Goal: Transaction & Acquisition: Book appointment/travel/reservation

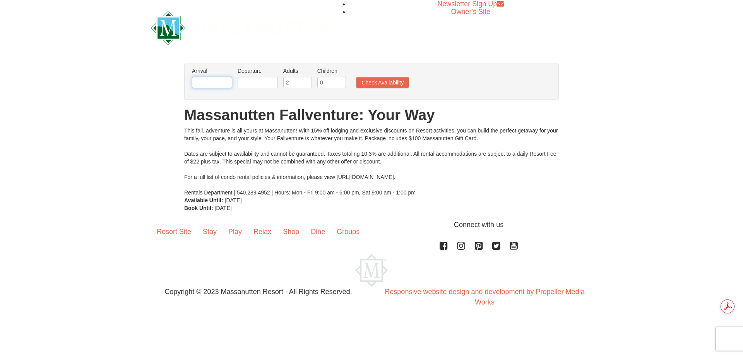
click at [218, 81] on input "text" at bounding box center [212, 83] width 40 height 12
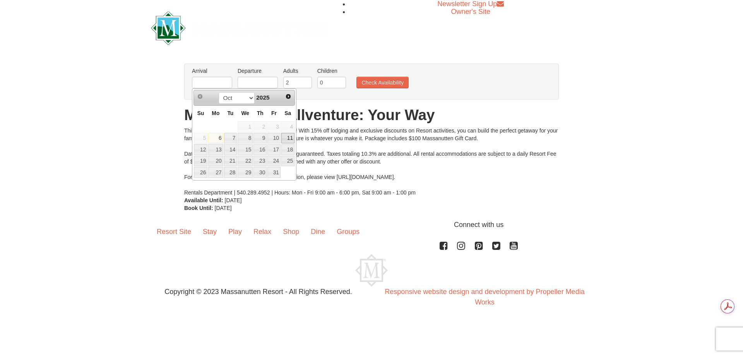
click at [289, 139] on link "11" at bounding box center [287, 138] width 13 height 11
type input "[DATE]"
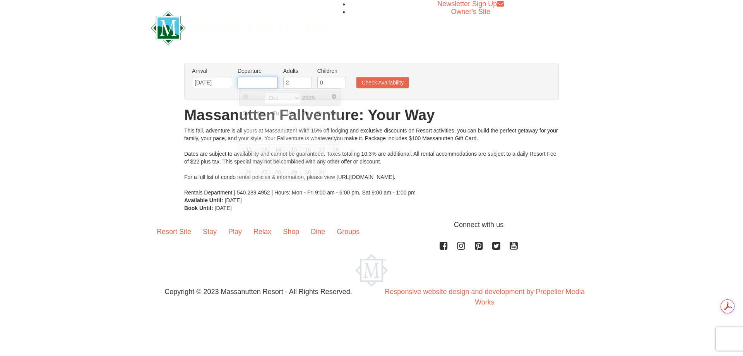
click at [263, 84] on input "text" at bounding box center [258, 83] width 40 height 12
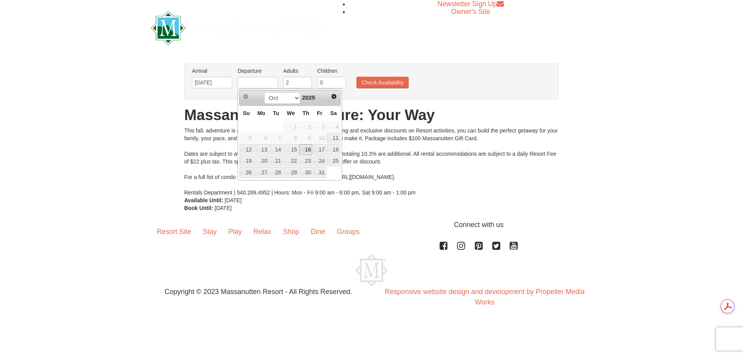
click at [306, 149] on link "16" at bounding box center [305, 149] width 13 height 11
type input "[DATE]"
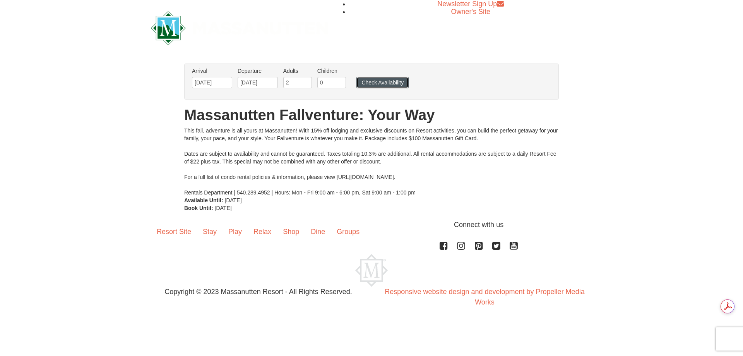
click at [379, 84] on button "Check Availability" at bounding box center [382, 83] width 52 height 12
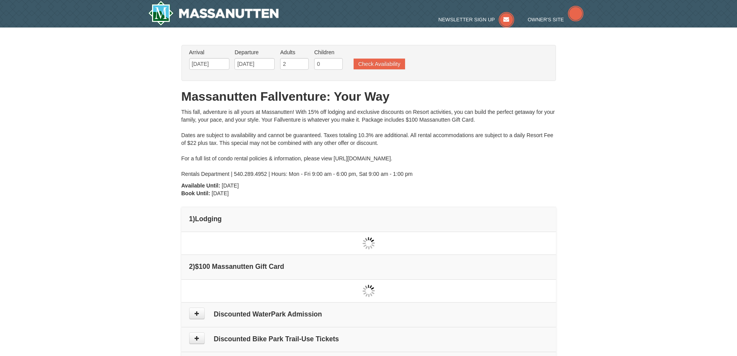
type input "[DATE]"
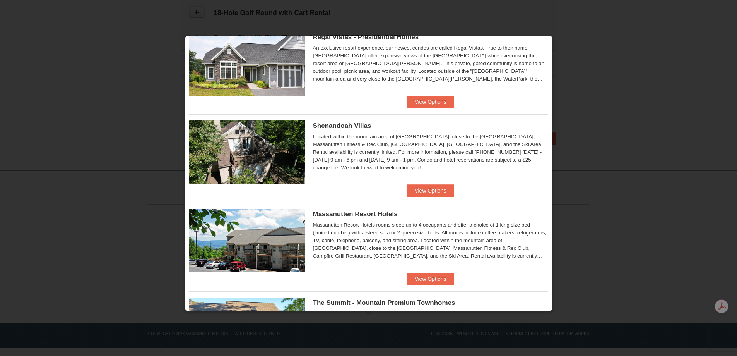
scroll to position [105, 0]
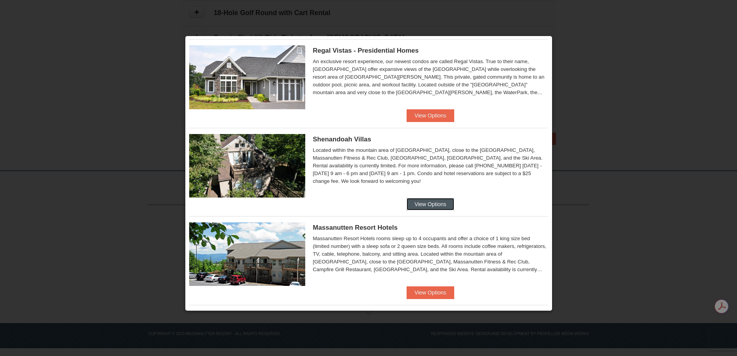
click at [424, 204] on button "View Options" at bounding box center [430, 204] width 47 height 12
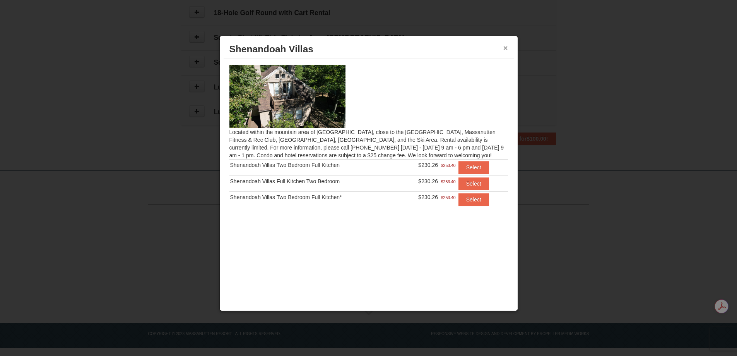
click at [504, 47] on button "×" at bounding box center [505, 48] width 5 height 8
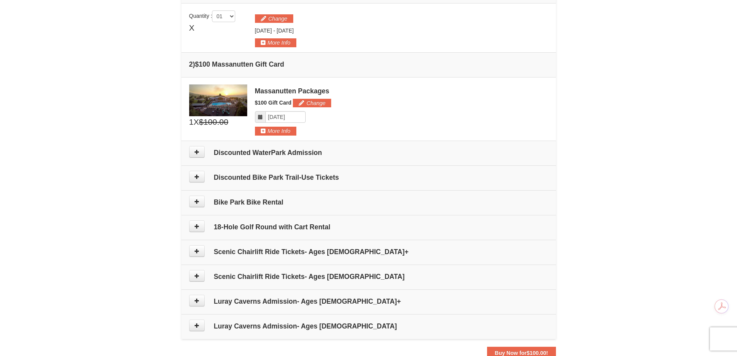
scroll to position [232, 0]
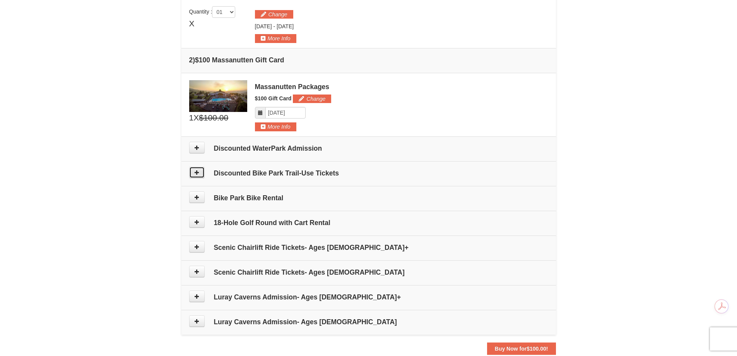
click at [195, 172] on icon at bounding box center [196, 171] width 5 height 5
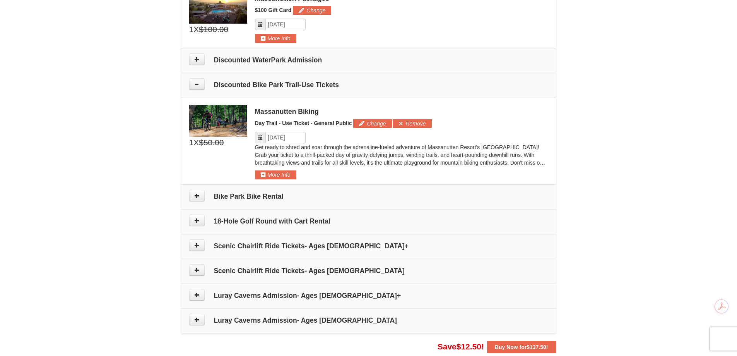
scroll to position [316, 0]
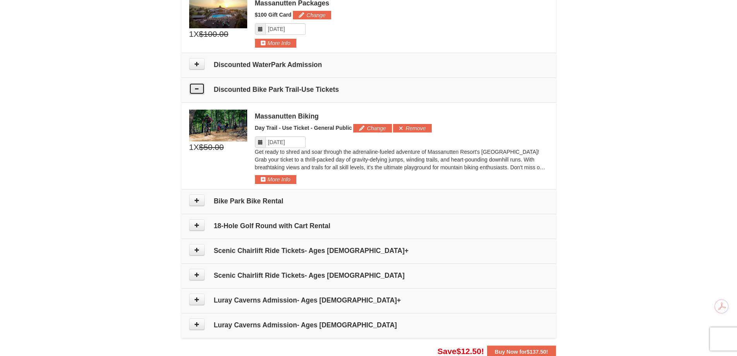
click at [198, 88] on icon at bounding box center [196, 88] width 5 height 5
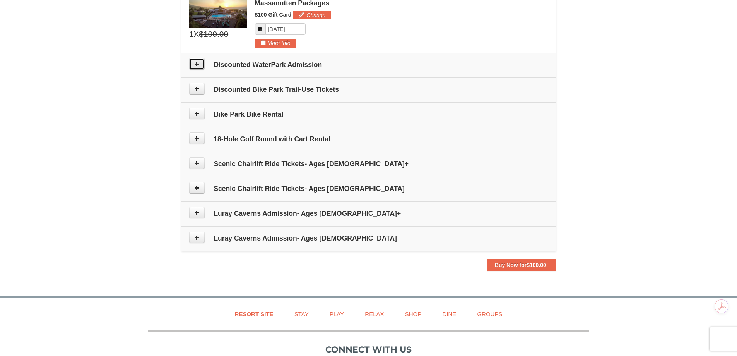
click at [200, 63] on button at bounding box center [196, 64] width 15 height 12
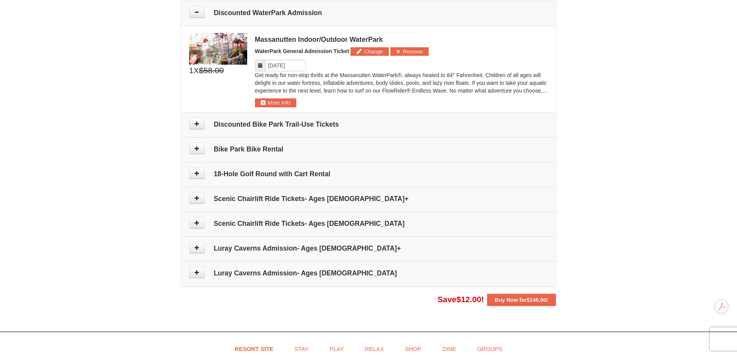
scroll to position [368, 0]
click at [195, 9] on icon at bounding box center [196, 11] width 5 height 5
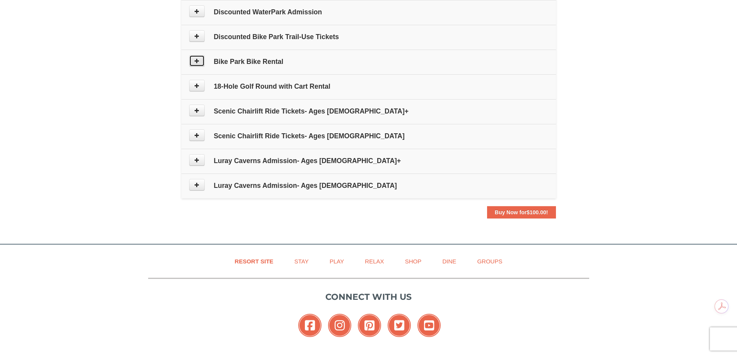
click at [195, 59] on icon at bounding box center [196, 60] width 5 height 5
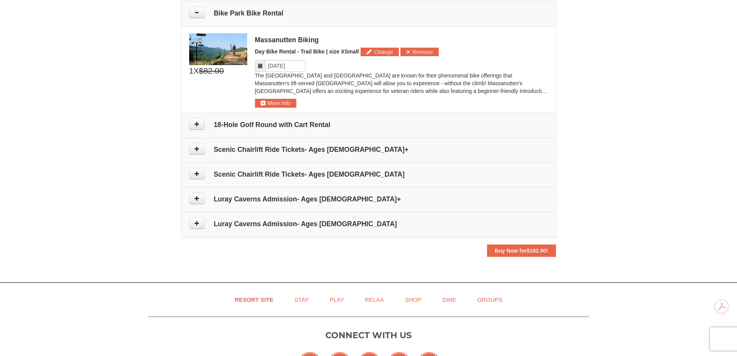
scroll to position [418, 0]
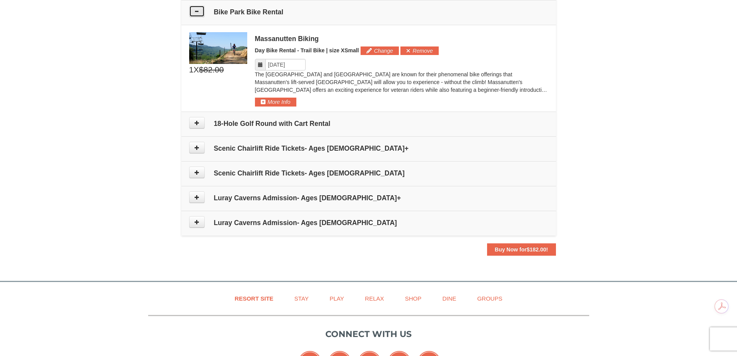
click at [198, 11] on icon at bounding box center [196, 11] width 5 height 5
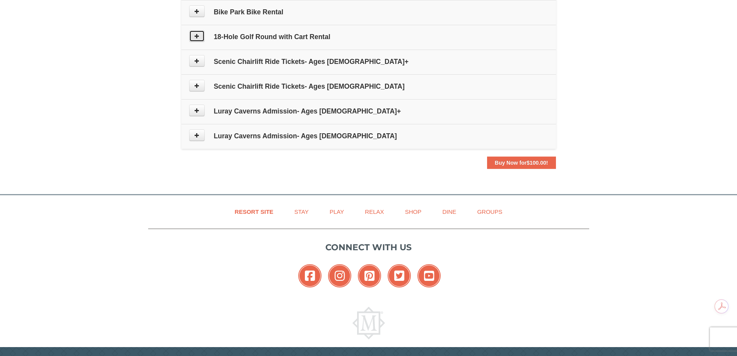
click at [198, 36] on icon at bounding box center [196, 35] width 5 height 5
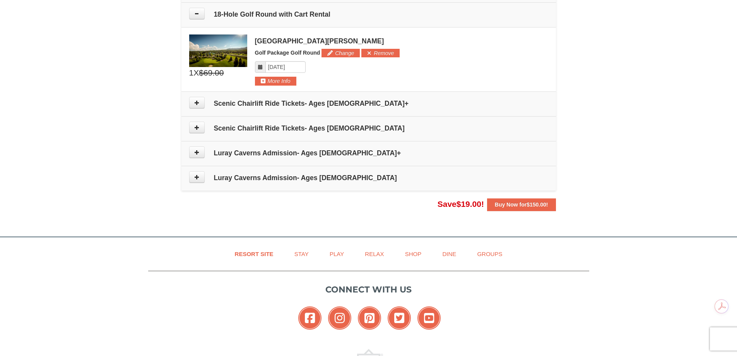
scroll to position [443, 0]
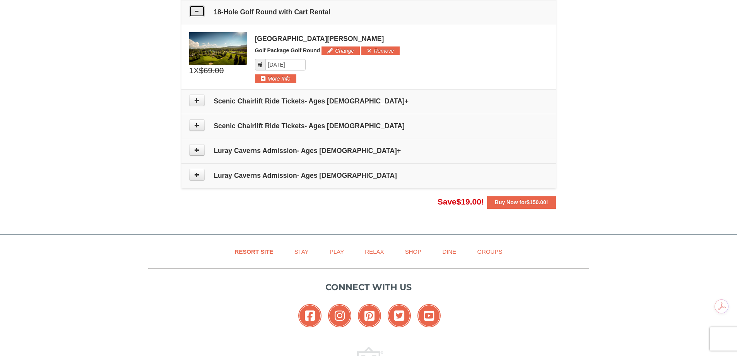
click at [196, 9] on icon at bounding box center [196, 11] width 5 height 5
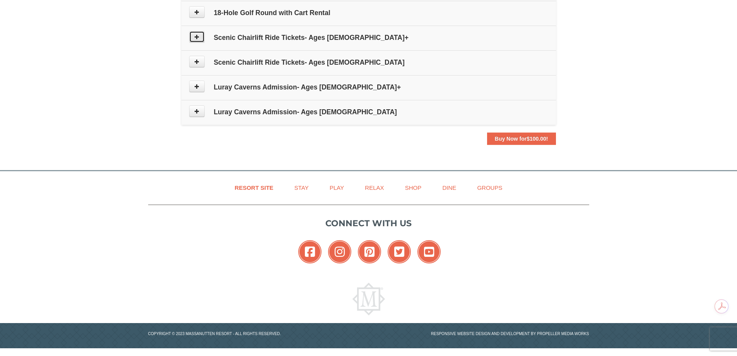
click at [196, 36] on icon at bounding box center [196, 36] width 5 height 5
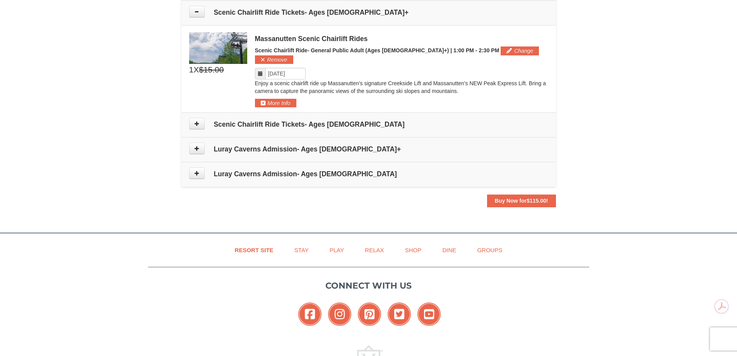
scroll to position [467, 0]
click at [198, 12] on icon at bounding box center [196, 11] width 5 height 5
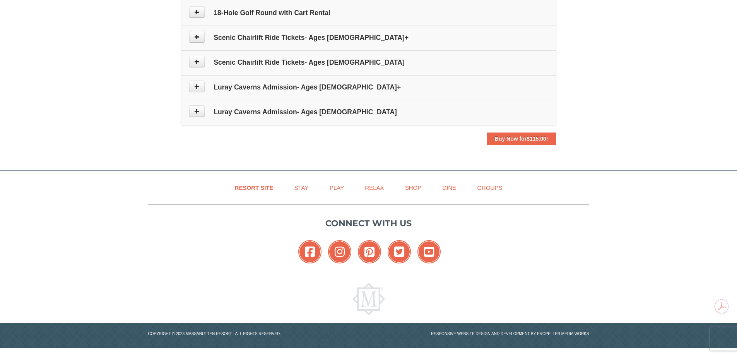
scroll to position [442, 0]
click at [198, 89] on icon at bounding box center [196, 86] width 5 height 5
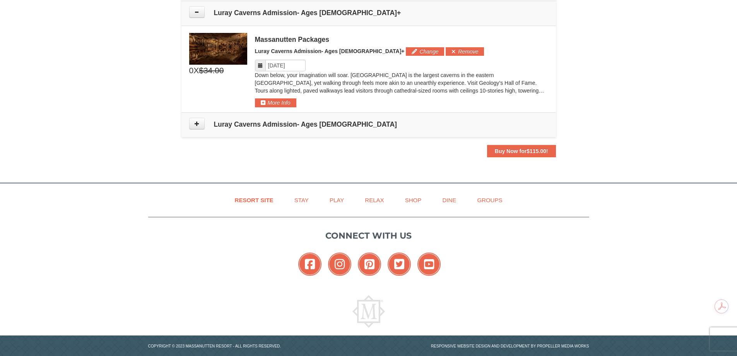
scroll to position [517, 0]
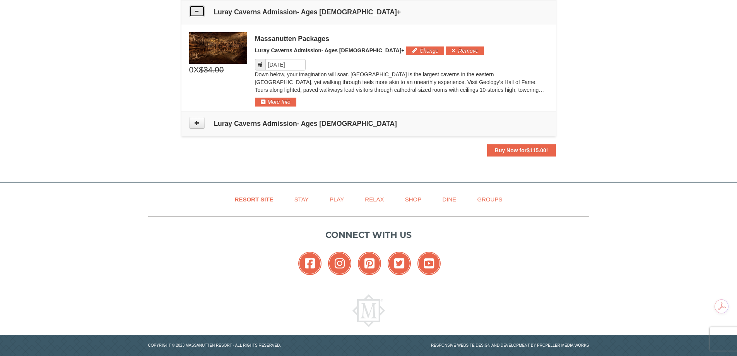
click at [195, 10] on icon at bounding box center [196, 11] width 5 height 5
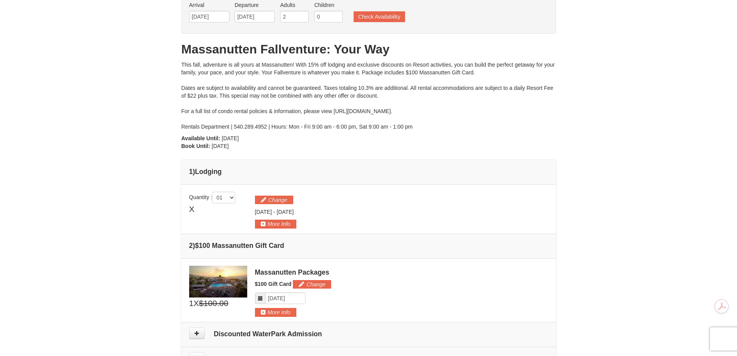
scroll to position [0, 0]
